Goal: Check status: Check status

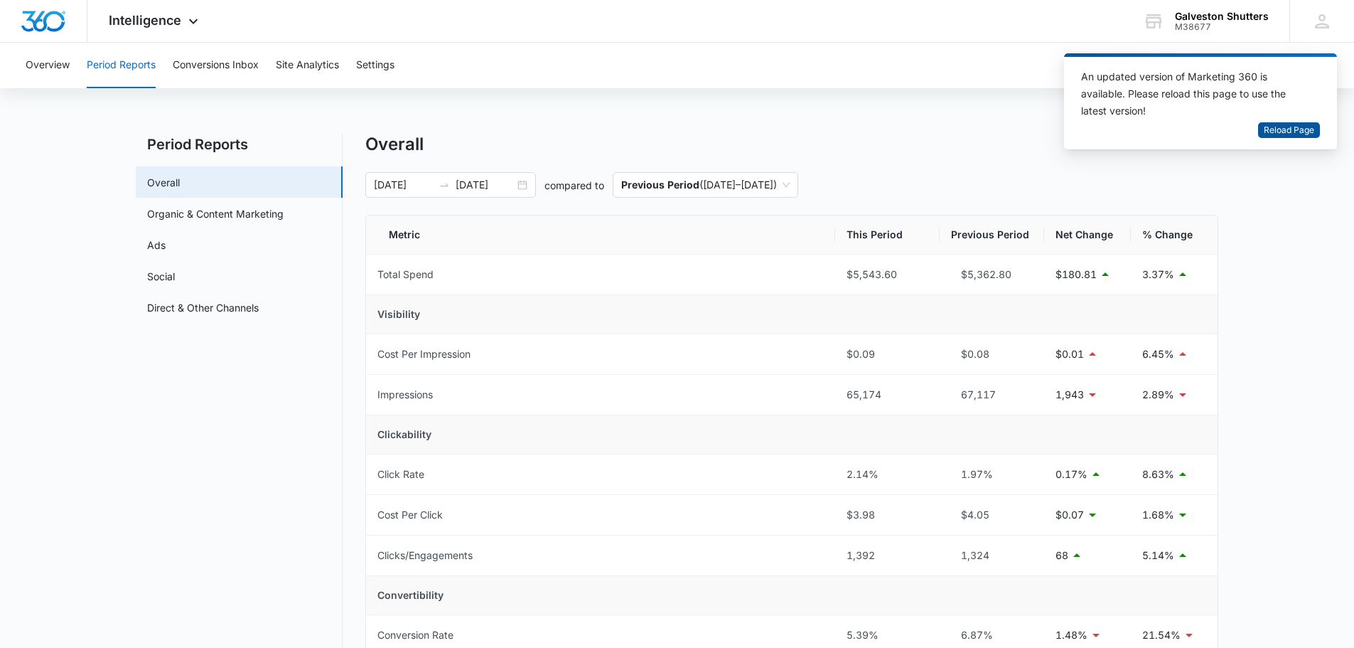
click at [1295, 131] on span "Reload Page" at bounding box center [1289, 131] width 50 height 14
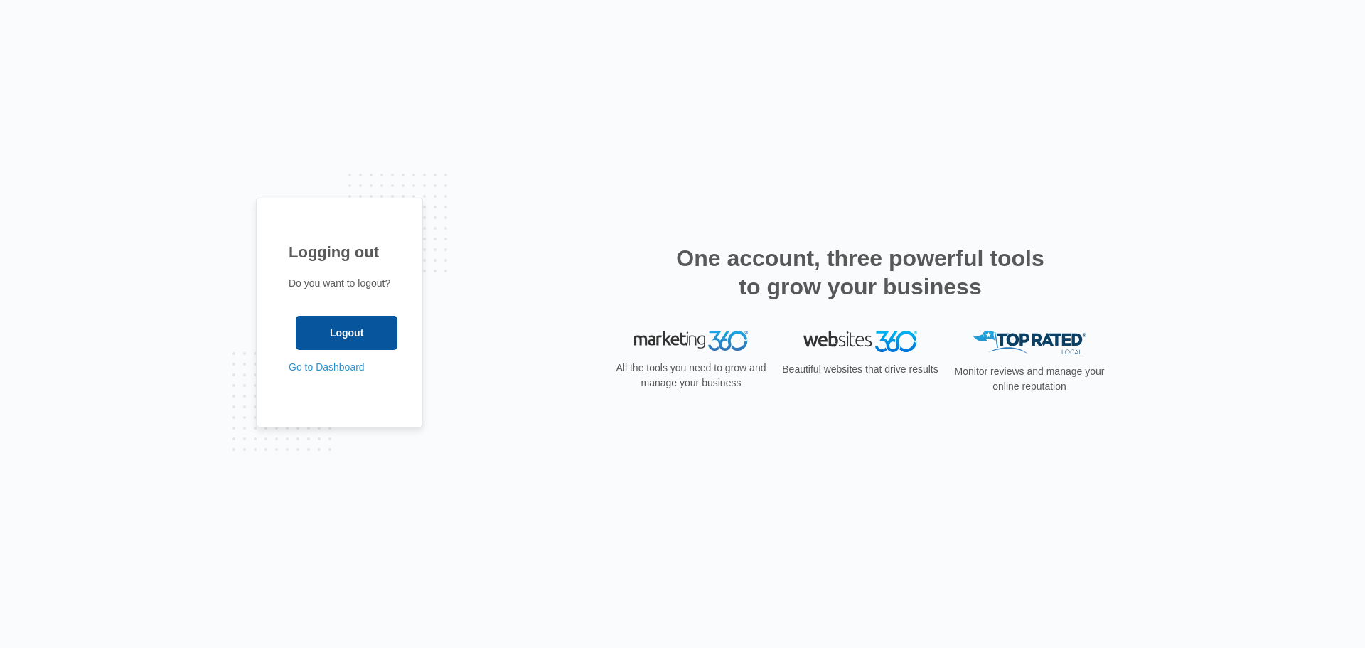
click at [367, 330] on input "Logout" at bounding box center [347, 333] width 102 height 34
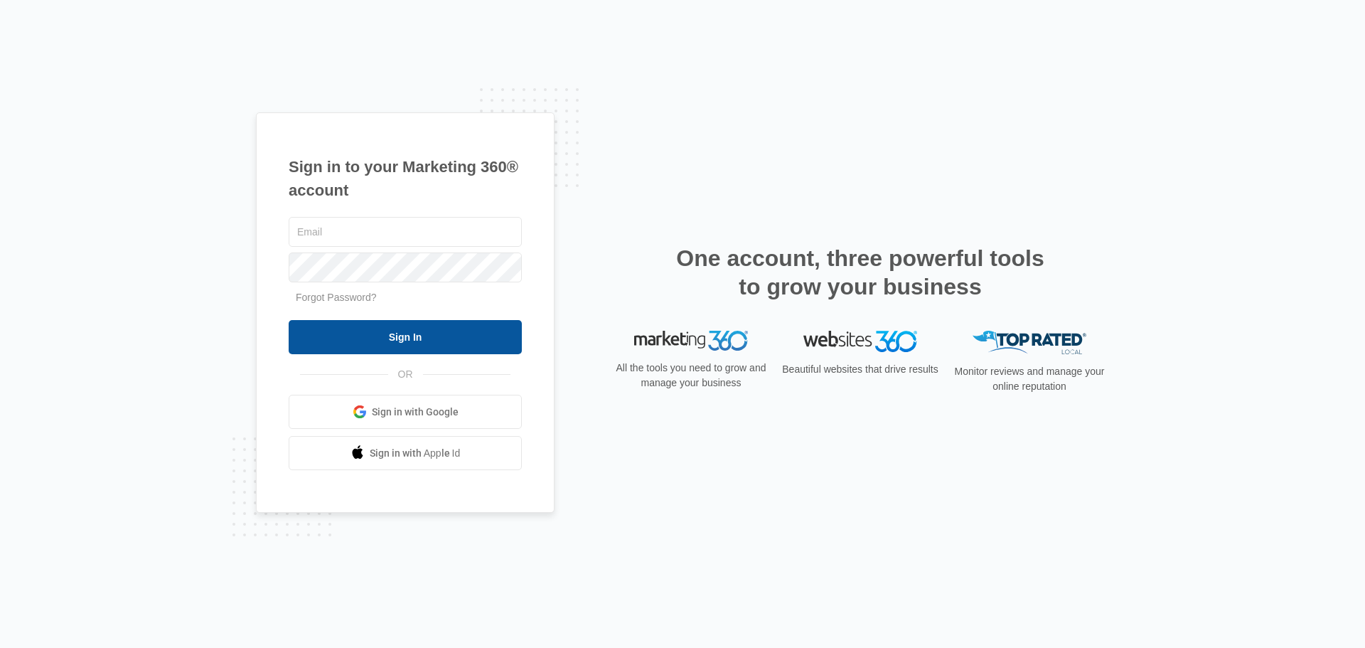
type input "[PERSON_NAME][EMAIL_ADDRESS][DOMAIN_NAME]"
click at [348, 326] on input "Sign In" at bounding box center [405, 337] width 233 height 34
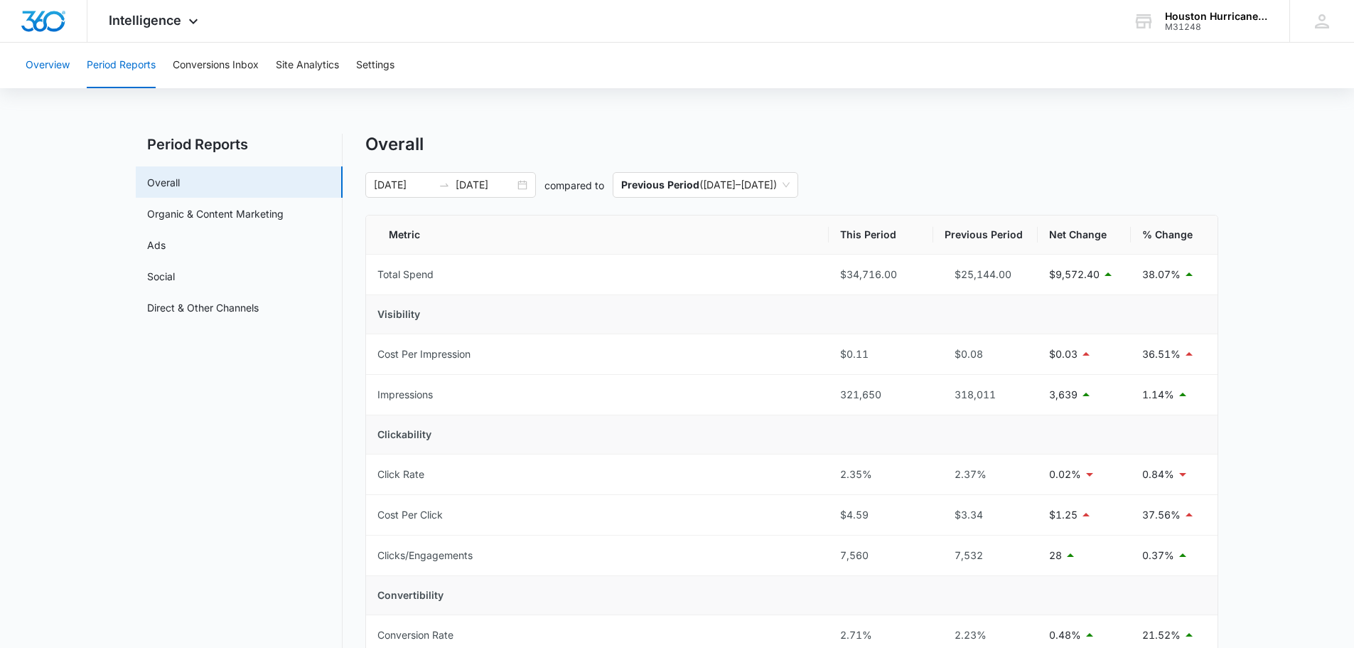
click at [55, 65] on button "Overview" at bounding box center [48, 65] width 44 height 45
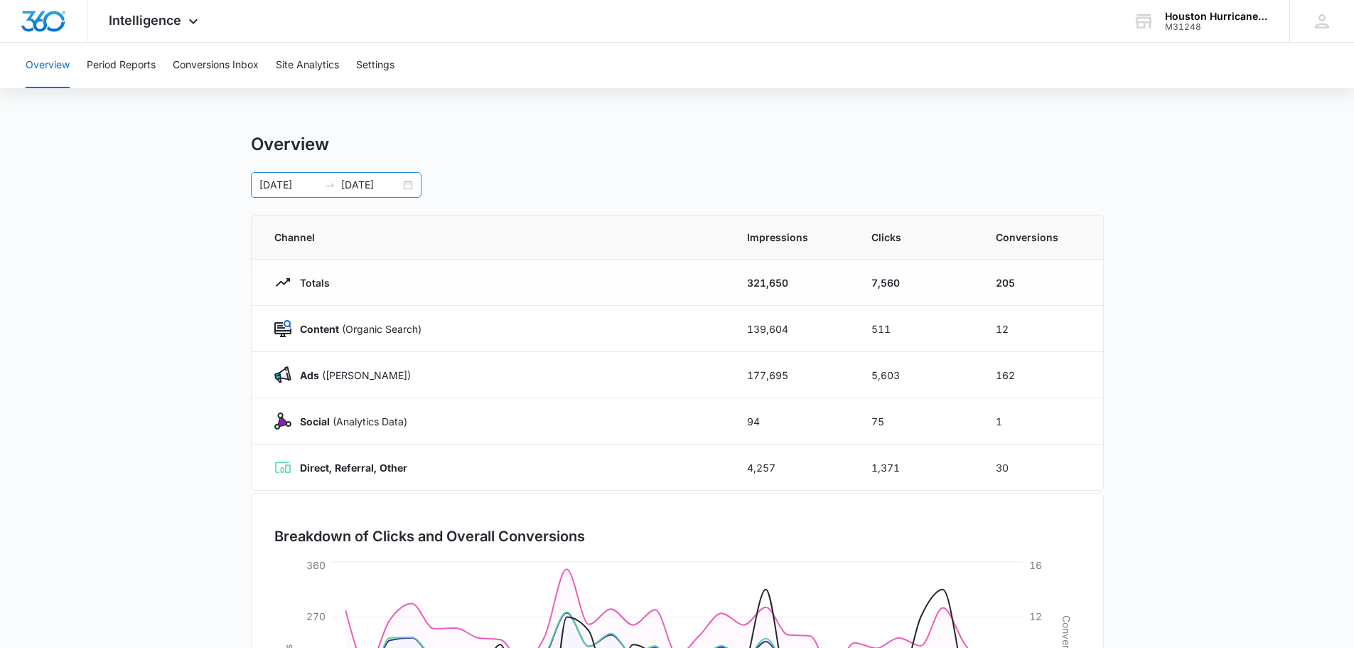
click at [410, 183] on div "08/01/2025 08/31/2025" at bounding box center [336, 185] width 171 height 26
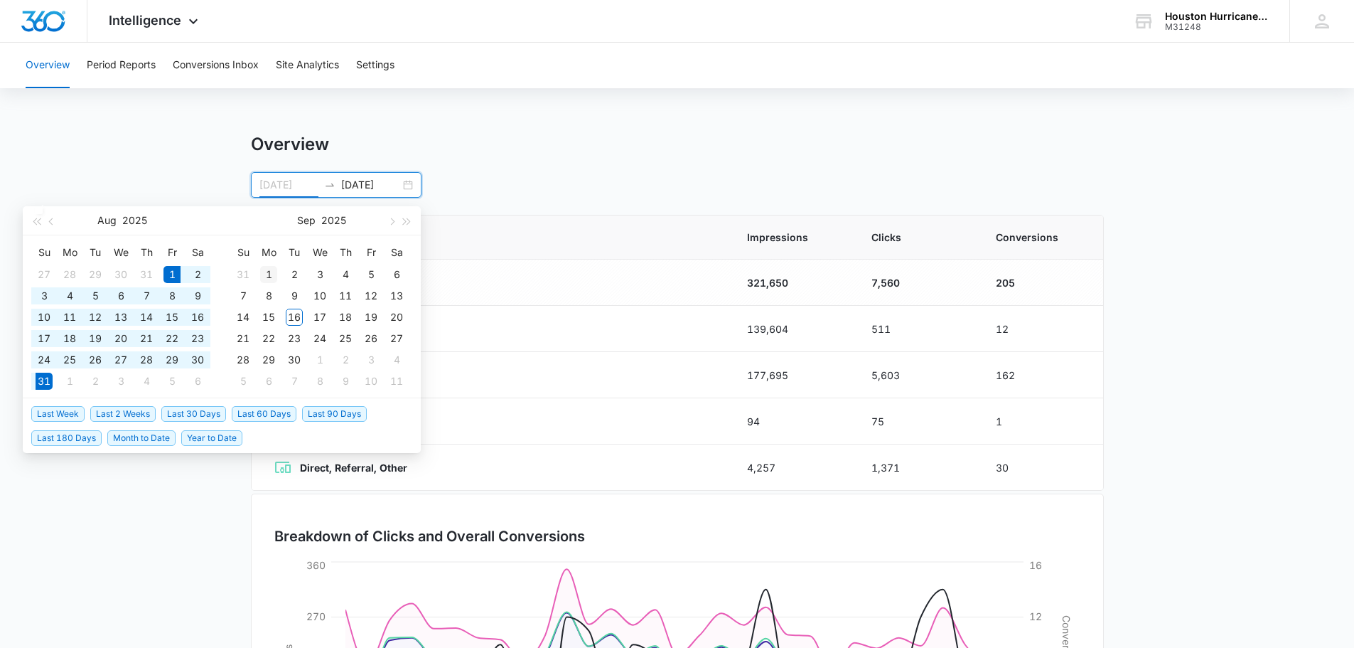
type input "09/01/2025"
click at [273, 274] on div "1" at bounding box center [268, 274] width 17 height 17
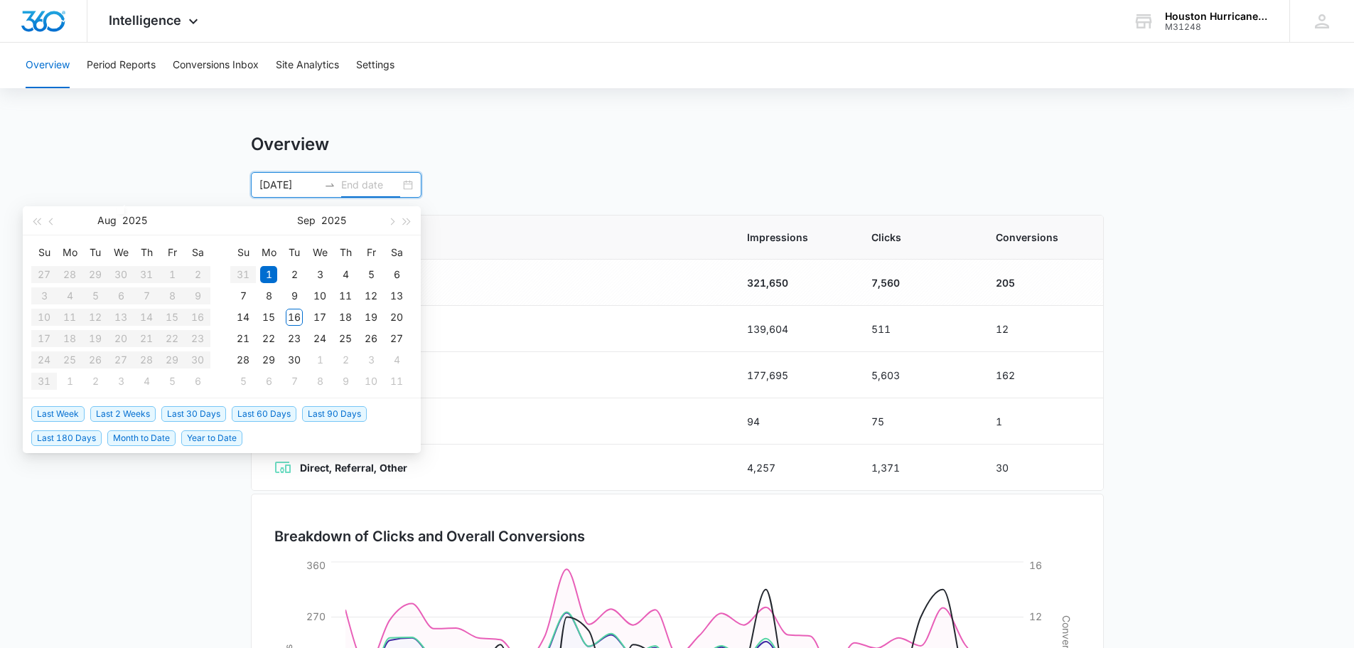
type input "09/02/2025"
type input "09/16/2025"
click at [295, 318] on div "16" at bounding box center [294, 317] width 17 height 17
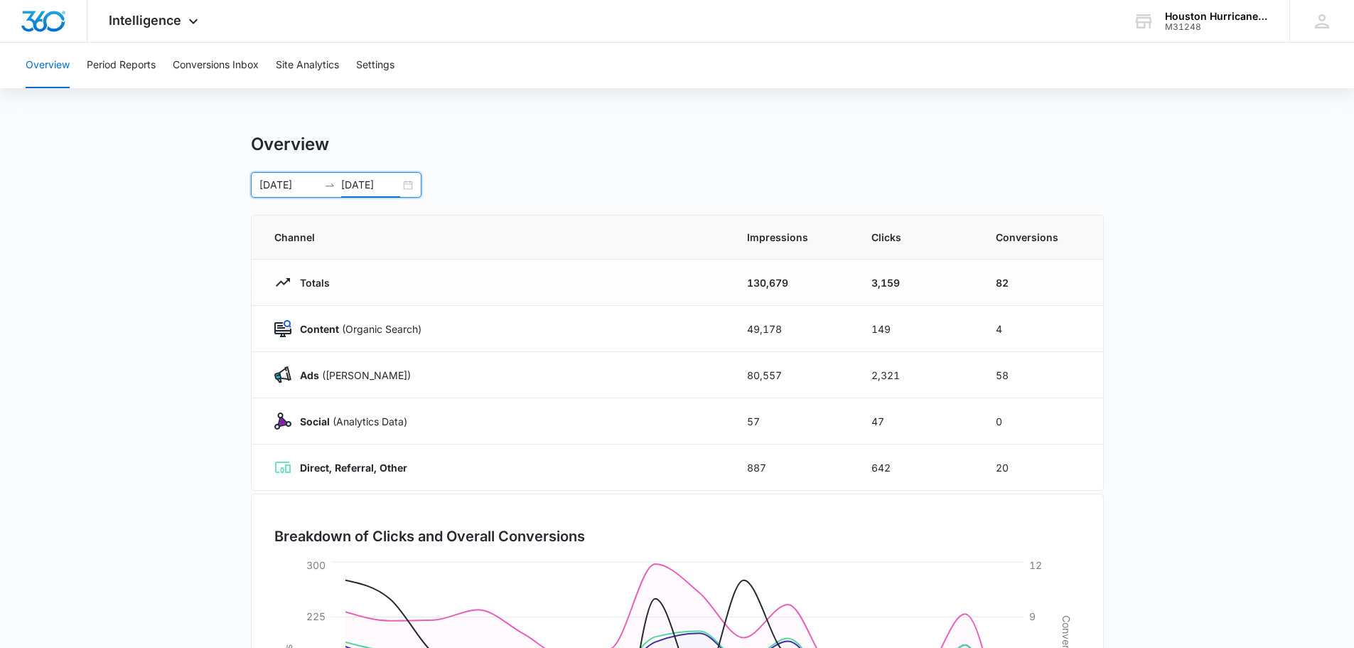
click at [535, 170] on div "Overview 09/01/2025 09/16/2025 Aug 2025 Su Mo Tu We Th Fr Sa 27 28 29 30 31 1 2…" at bounding box center [677, 166] width 853 height 64
click at [104, 60] on button "Period Reports" at bounding box center [121, 65] width 69 height 45
